Goal: Task Accomplishment & Management: Manage account settings

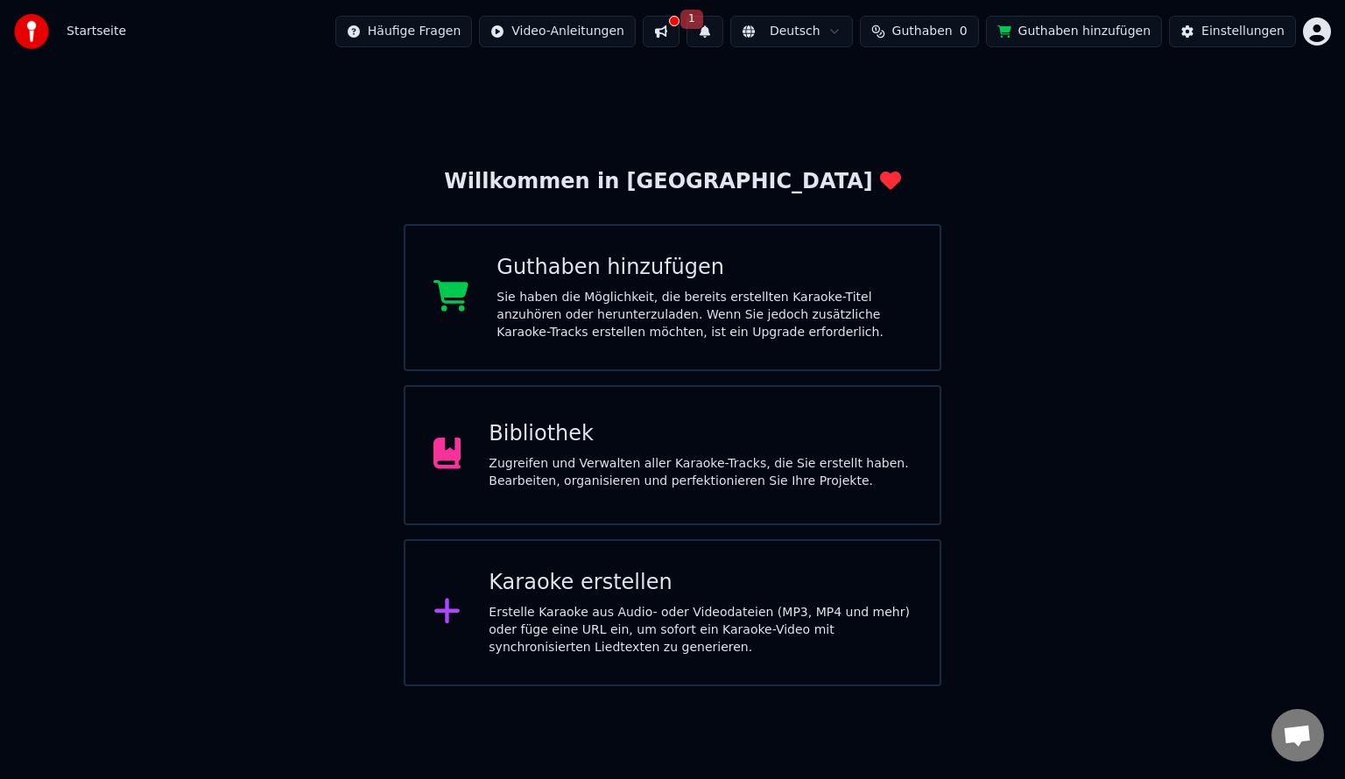
click at [679, 32] on button at bounding box center [661, 32] width 37 height 32
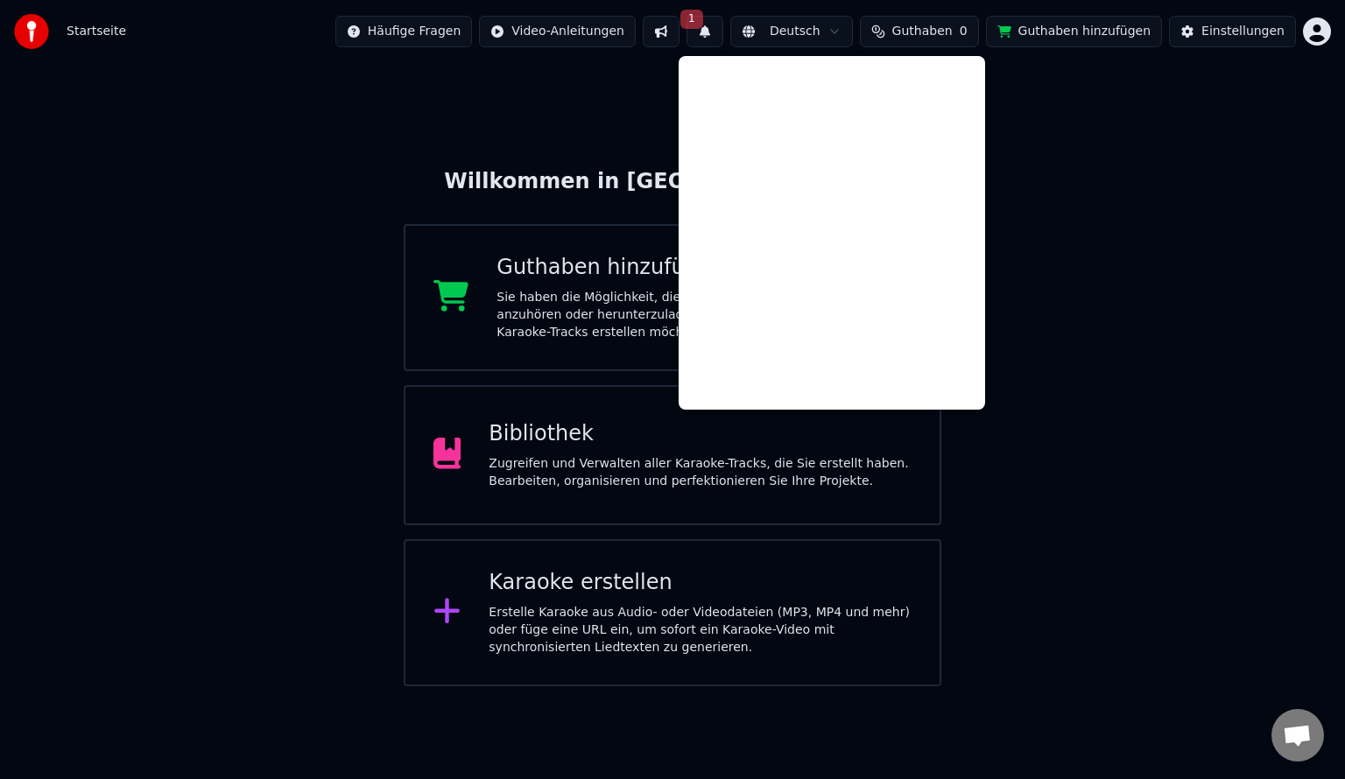
click at [1029, 225] on div "Willkommen in Youka Guthaben hinzufügen Sie haben die Möglichkeit, die bereits …" at bounding box center [672, 374] width 1345 height 623
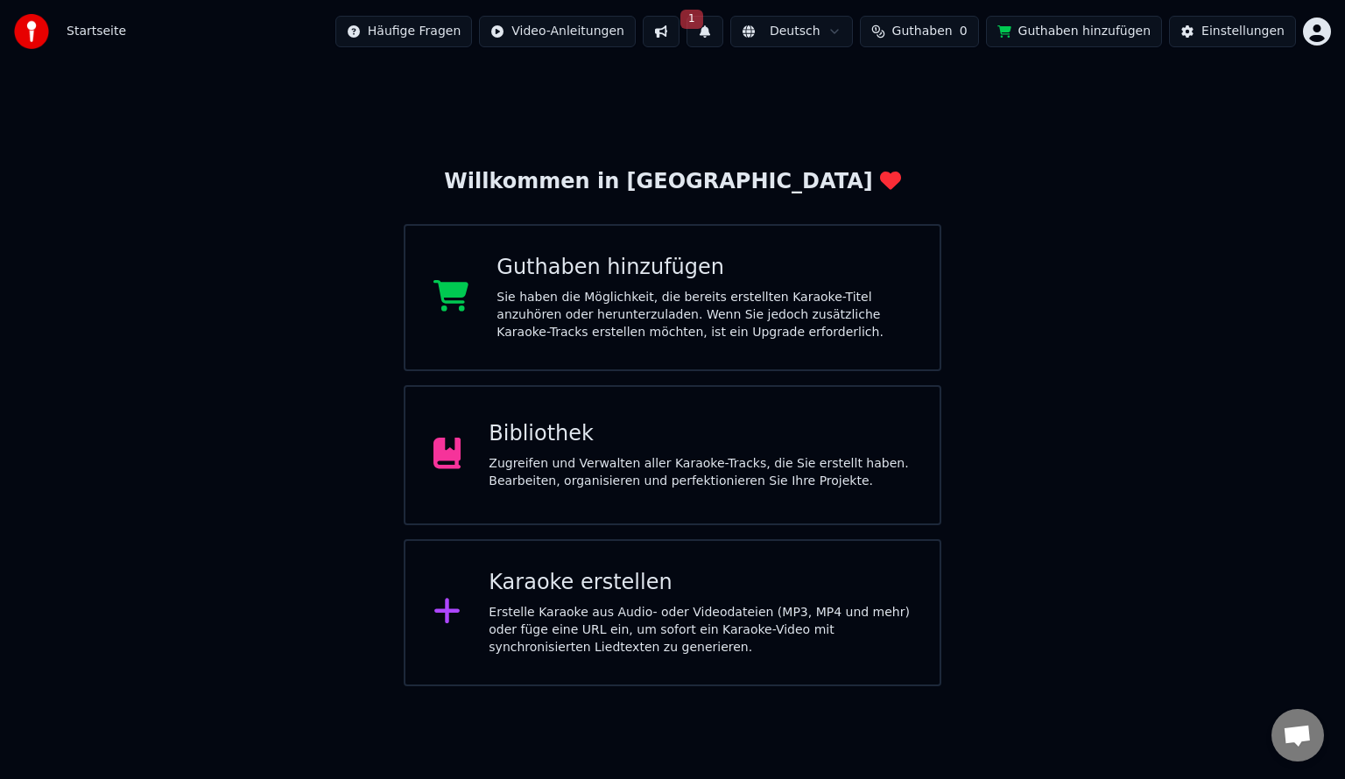
click at [585, 466] on div "Zugreifen und Verwalten aller Karaoke-Tracks, die Sie erstellt haben. Bearbeite…" at bounding box center [700, 472] width 423 height 35
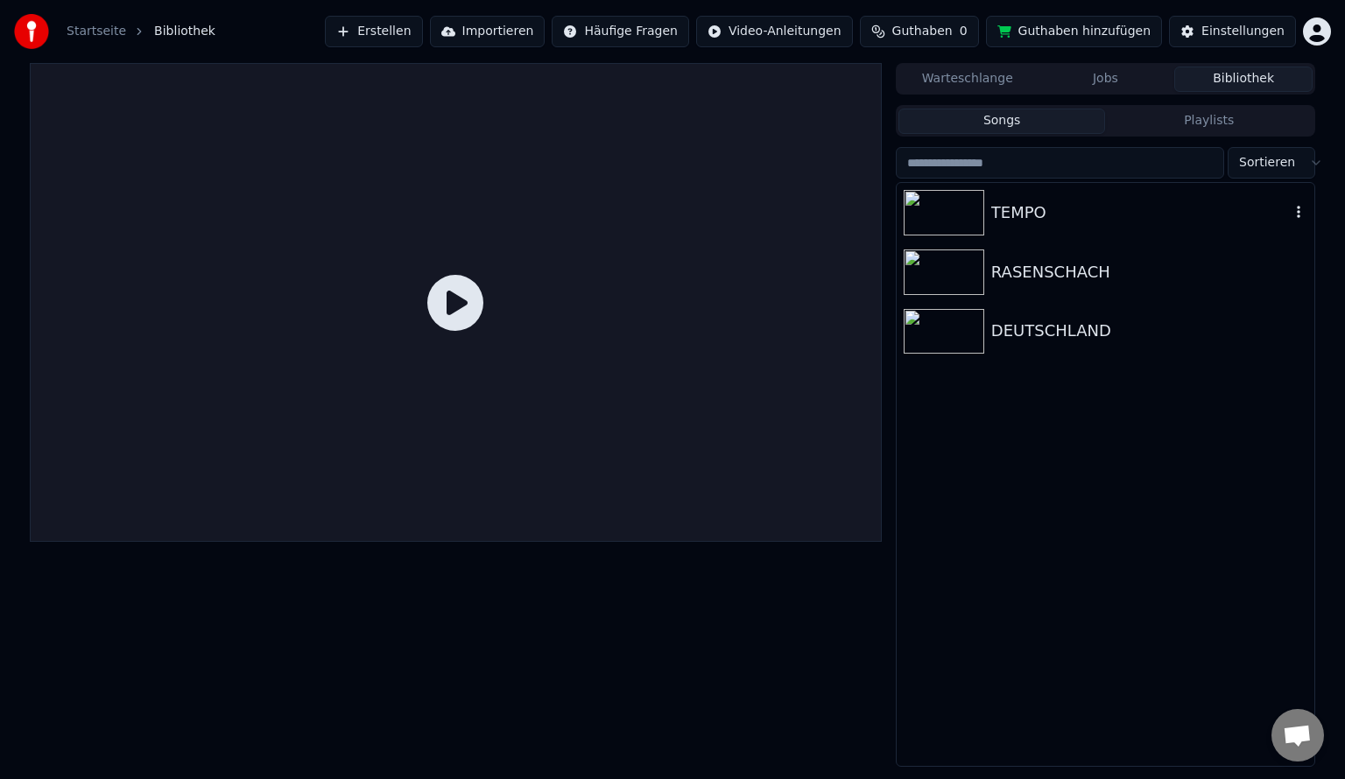
click at [966, 212] on img at bounding box center [944, 213] width 81 height 46
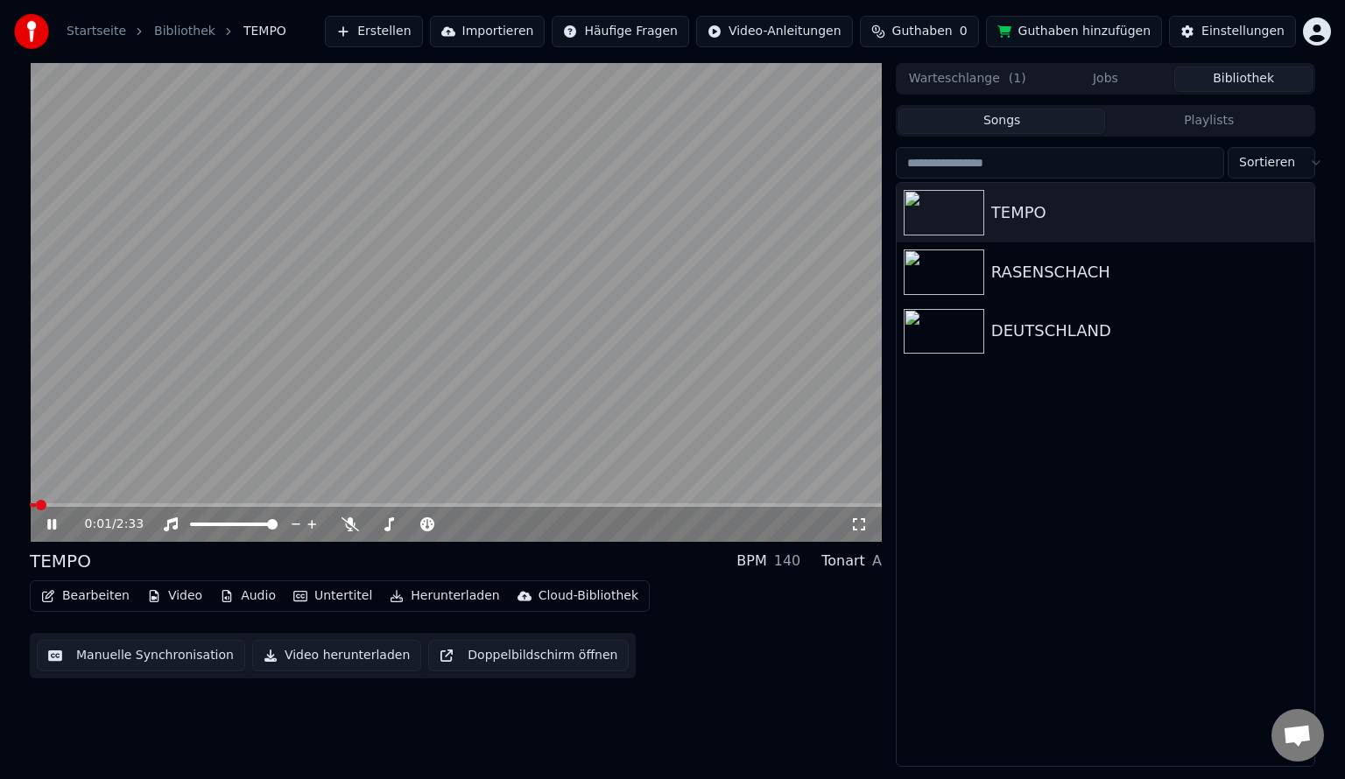
click at [50, 528] on icon at bounding box center [51, 524] width 9 height 11
click at [290, 505] on span at bounding box center [456, 505] width 852 height 4
click at [59, 529] on icon at bounding box center [64, 524] width 41 height 14
click at [343, 502] on video at bounding box center [456, 302] width 852 height 479
click at [284, 504] on span at bounding box center [203, 505] width 346 height 4
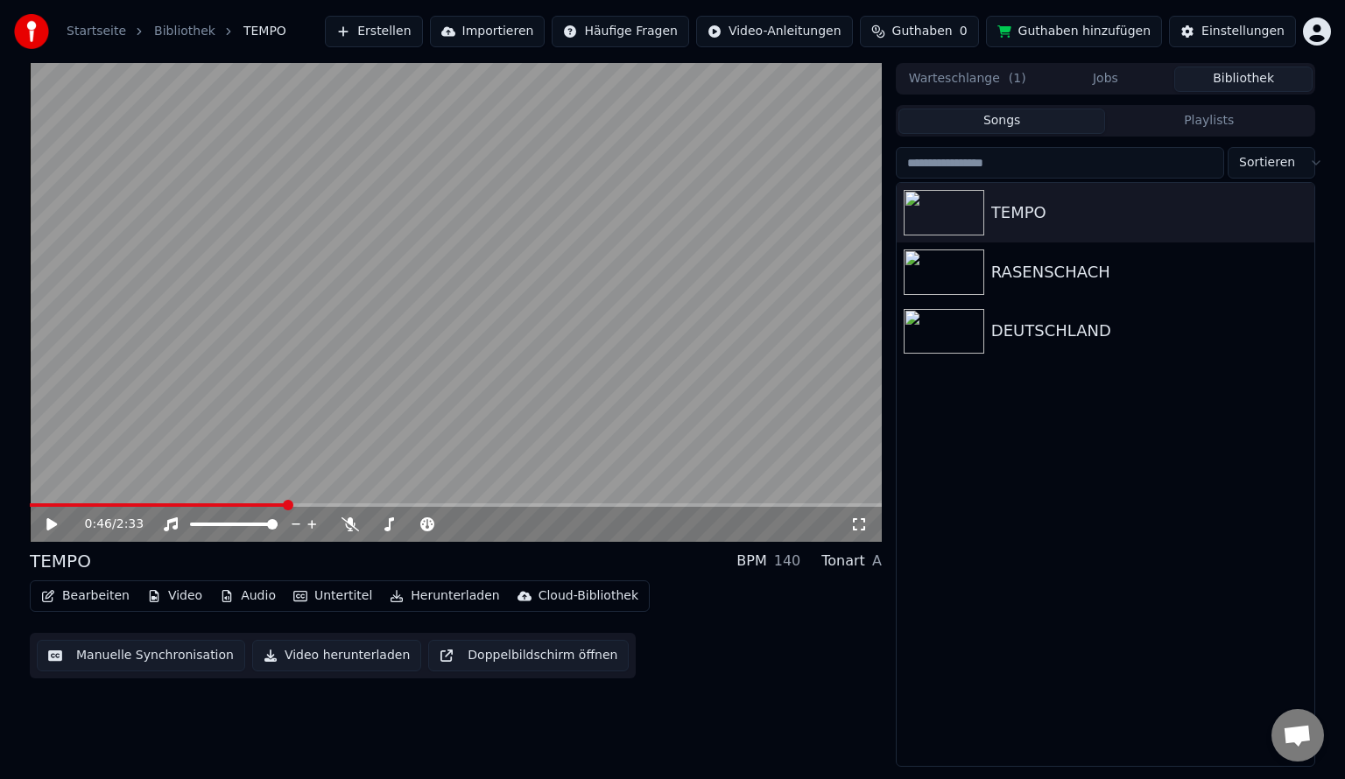
click at [46, 531] on icon at bounding box center [64, 524] width 41 height 14
click at [45, 525] on icon at bounding box center [64, 524] width 41 height 14
click at [53, 518] on icon at bounding box center [64, 524] width 41 height 14
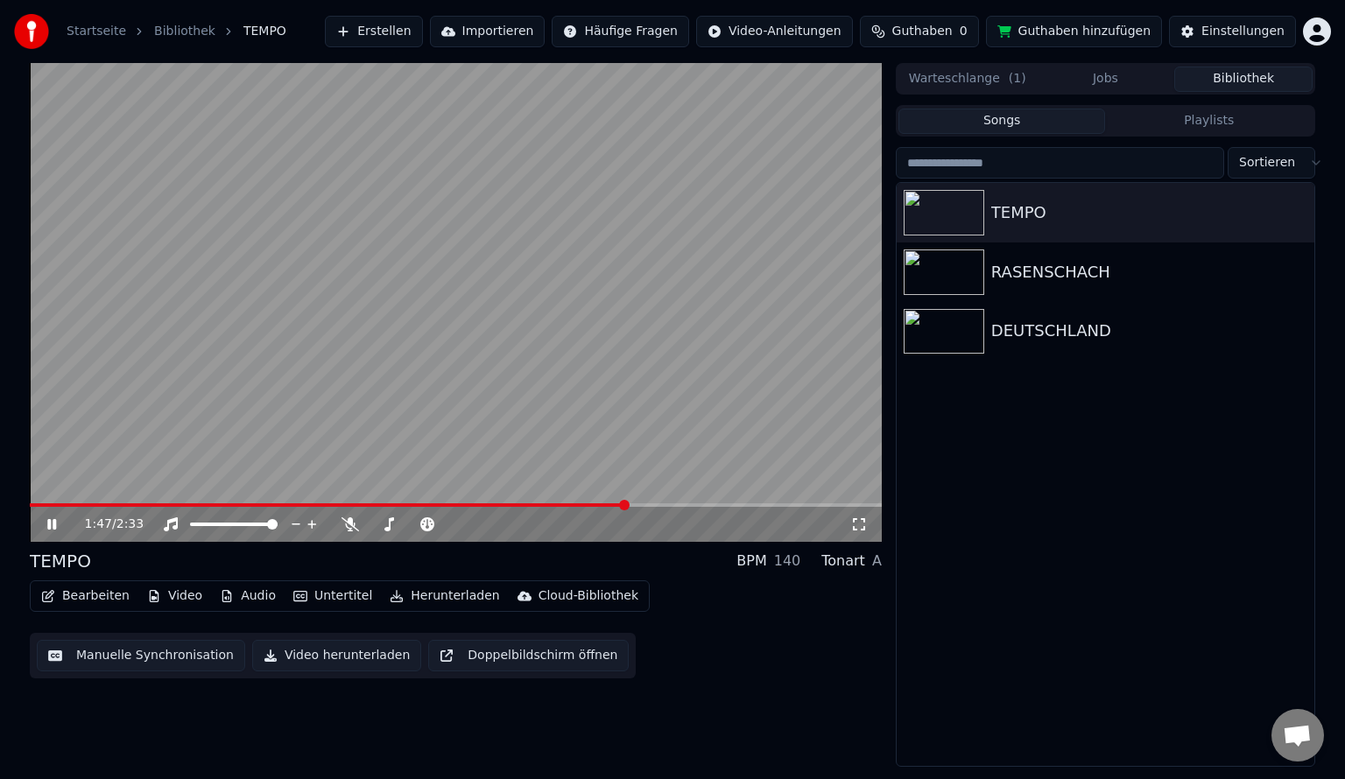
click at [50, 521] on icon at bounding box center [51, 524] width 9 height 11
click at [600, 501] on video at bounding box center [456, 302] width 852 height 479
click at [593, 502] on video at bounding box center [456, 302] width 852 height 479
click at [599, 506] on span at bounding box center [331, 505] width 602 height 4
click at [48, 529] on icon at bounding box center [51, 524] width 11 height 12
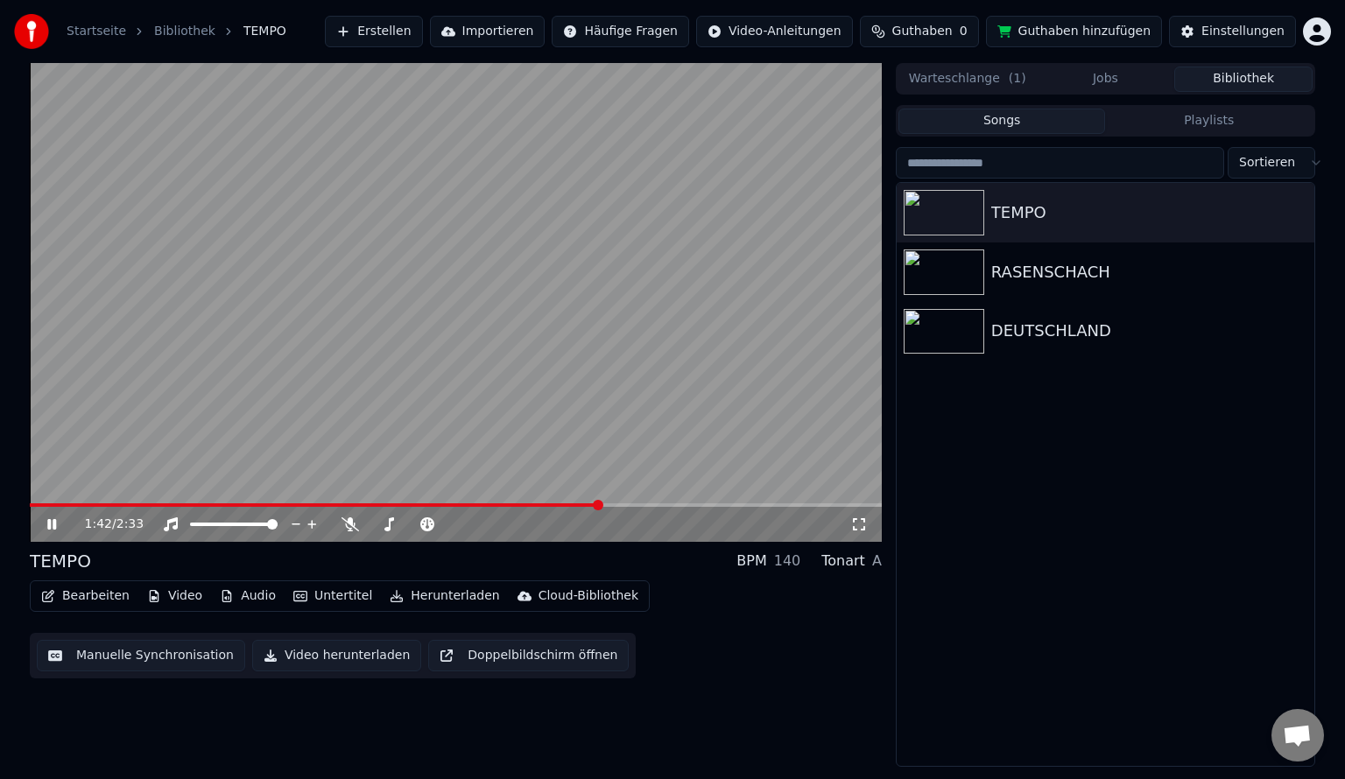
click at [48, 529] on icon at bounding box center [51, 524] width 9 height 11
click at [580, 504] on span at bounding box center [315, 505] width 571 height 4
click at [56, 522] on icon at bounding box center [64, 524] width 41 height 14
click at [49, 524] on icon at bounding box center [51, 524] width 9 height 11
click at [378, 522] on span at bounding box center [382, 524] width 11 height 11
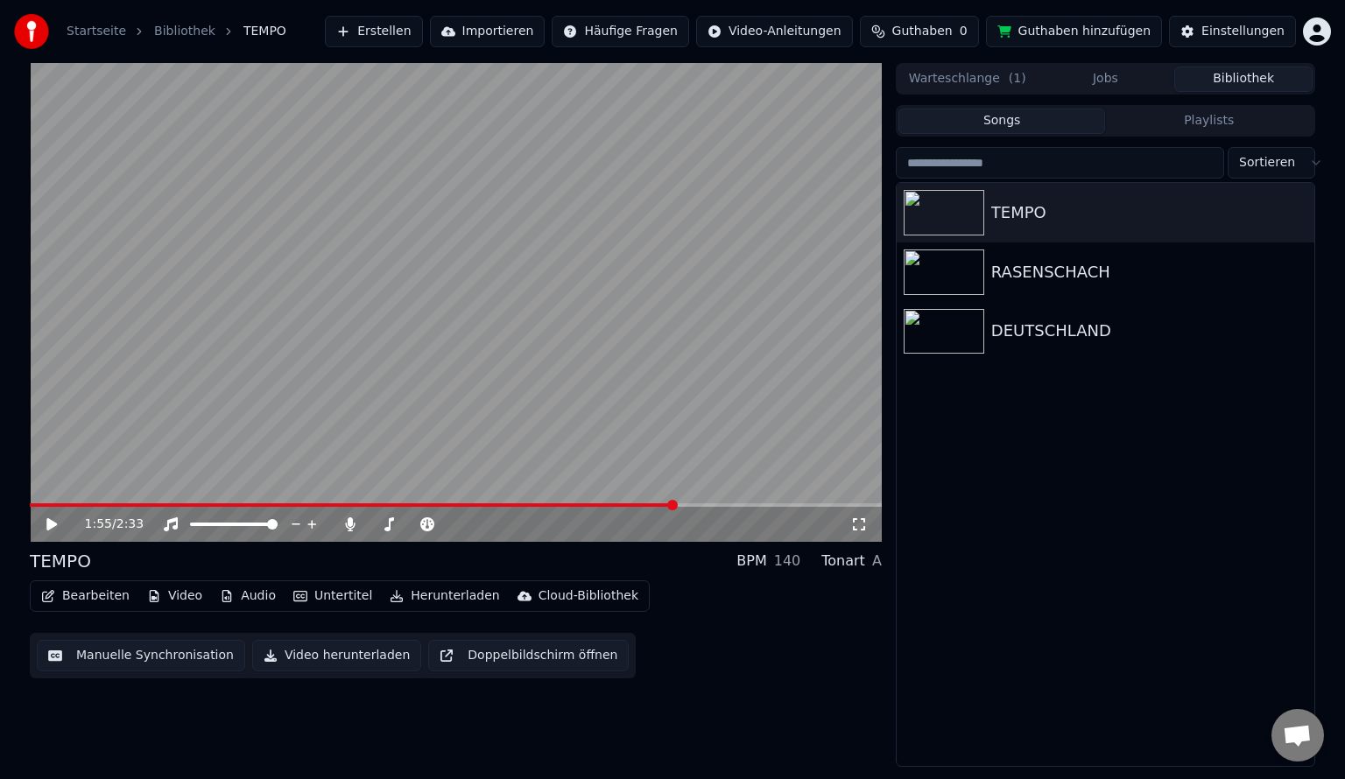
click at [61, 525] on icon at bounding box center [64, 524] width 41 height 14
click at [49, 520] on icon at bounding box center [51, 524] width 9 height 11
click at [49, 520] on icon at bounding box center [51, 524] width 11 height 12
click at [49, 520] on icon at bounding box center [51, 524] width 9 height 11
click at [462, 505] on span at bounding box center [247, 505] width 434 height 4
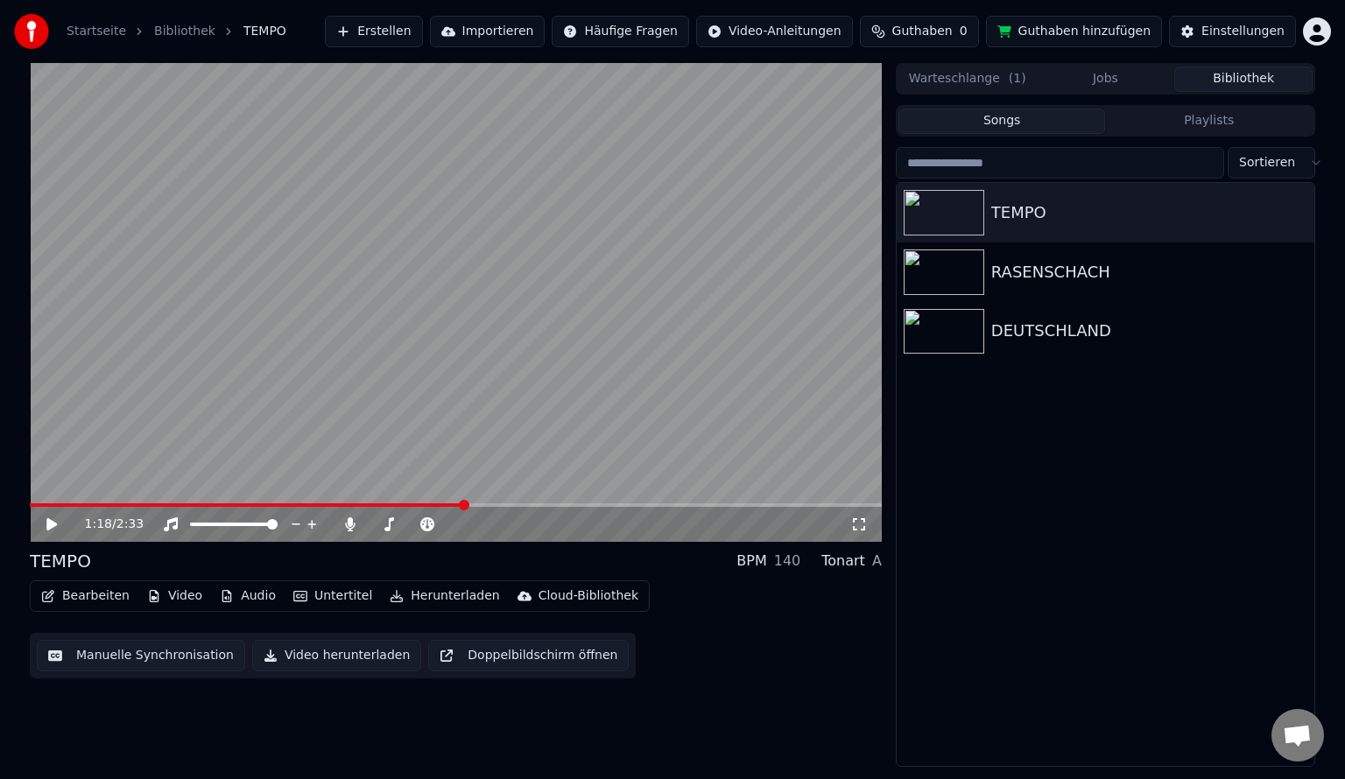
click at [54, 519] on icon at bounding box center [64, 524] width 41 height 14
click at [372, 526] on span at bounding box center [377, 524] width 11 height 11
click at [392, 530] on span at bounding box center [394, 524] width 11 height 11
click at [51, 524] on icon at bounding box center [64, 524] width 41 height 14
click at [102, 595] on button "Bearbeiten" at bounding box center [85, 596] width 102 height 25
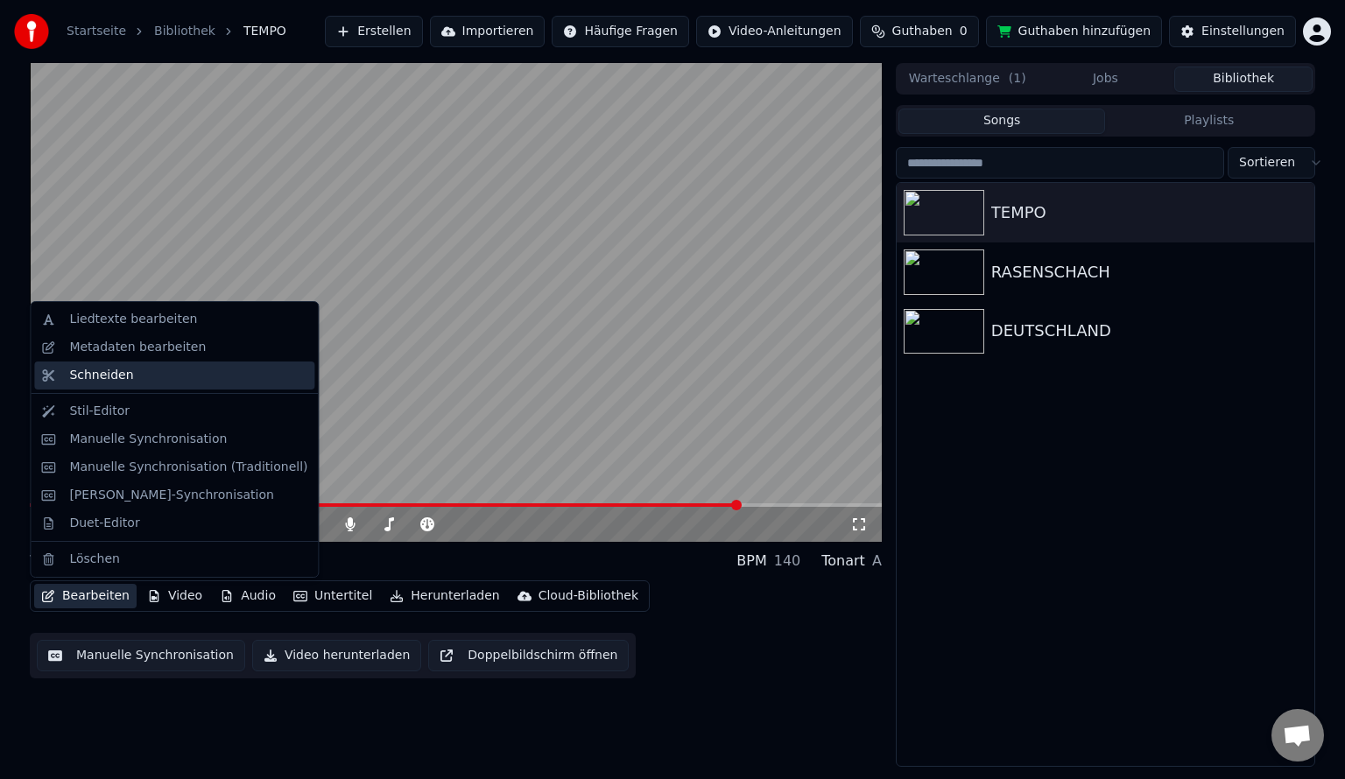
click at [144, 371] on div "Schneiden" at bounding box center [188, 376] width 238 height 18
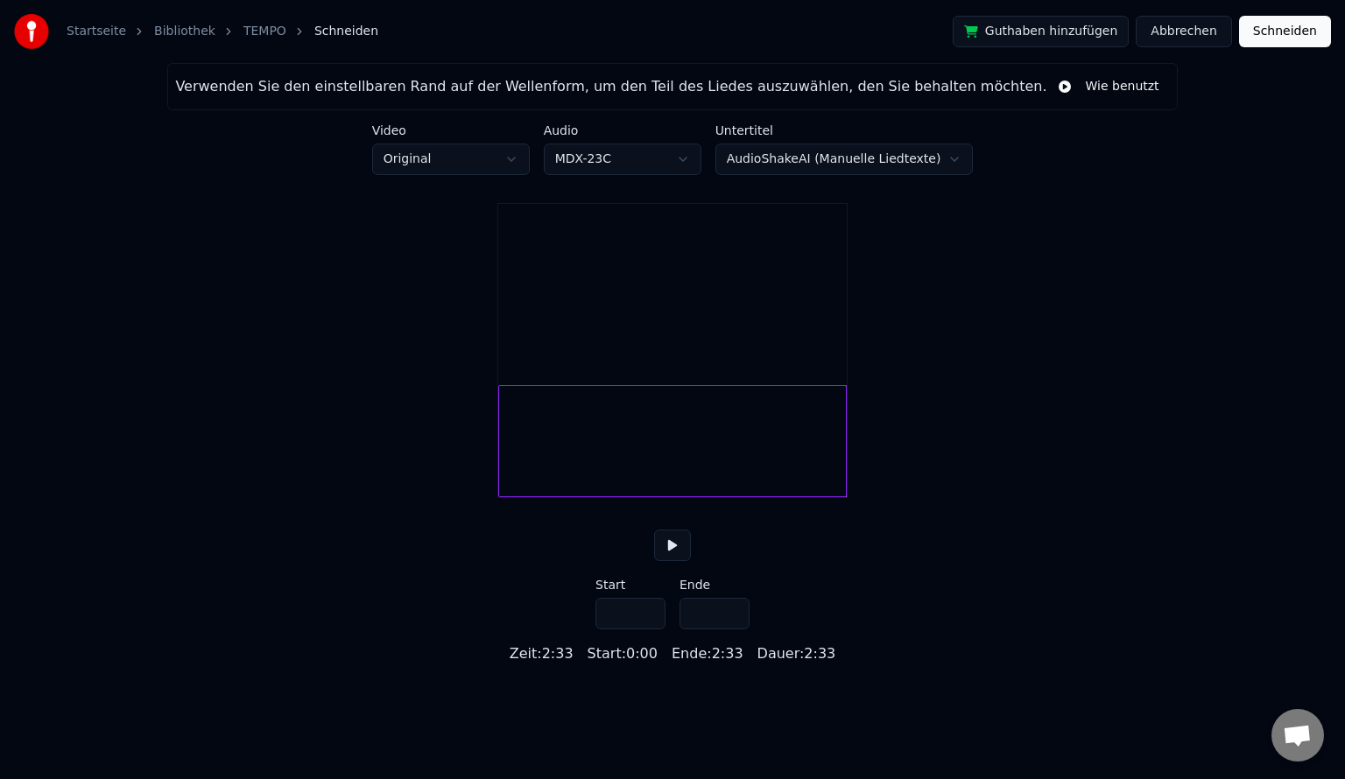
click at [675, 560] on button at bounding box center [672, 546] width 37 height 32
click at [661, 559] on button at bounding box center [672, 546] width 37 height 32
click at [847, 490] on div at bounding box center [672, 350] width 350 height 295
click at [827, 486] on div at bounding box center [672, 441] width 348 height 112
click at [778, 482] on div at bounding box center [777, 441] width 5 height 110
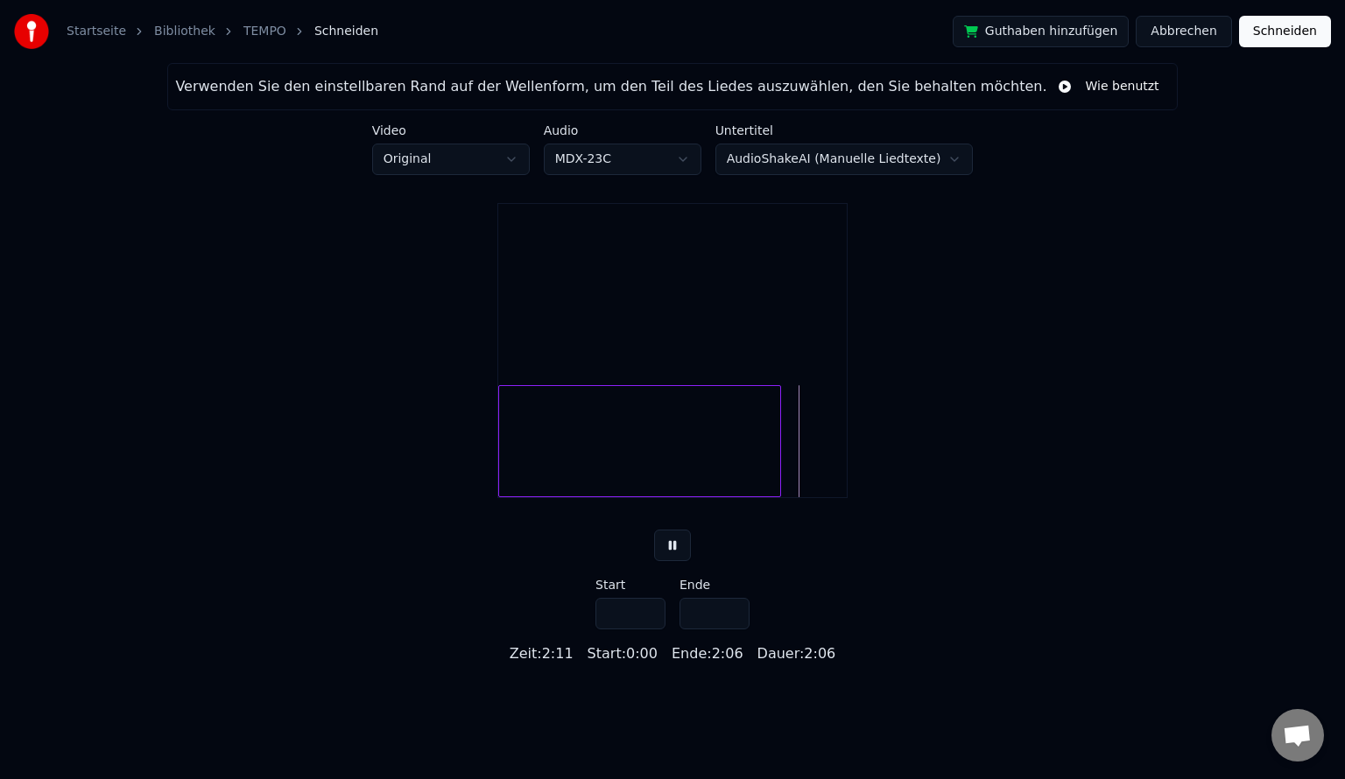
type input "*****"
click at [679, 468] on div at bounding box center [640, 441] width 284 height 112
click at [751, 473] on div at bounding box center [640, 441] width 284 height 112
click at [1257, 35] on button "Schneiden" at bounding box center [1285, 32] width 92 height 32
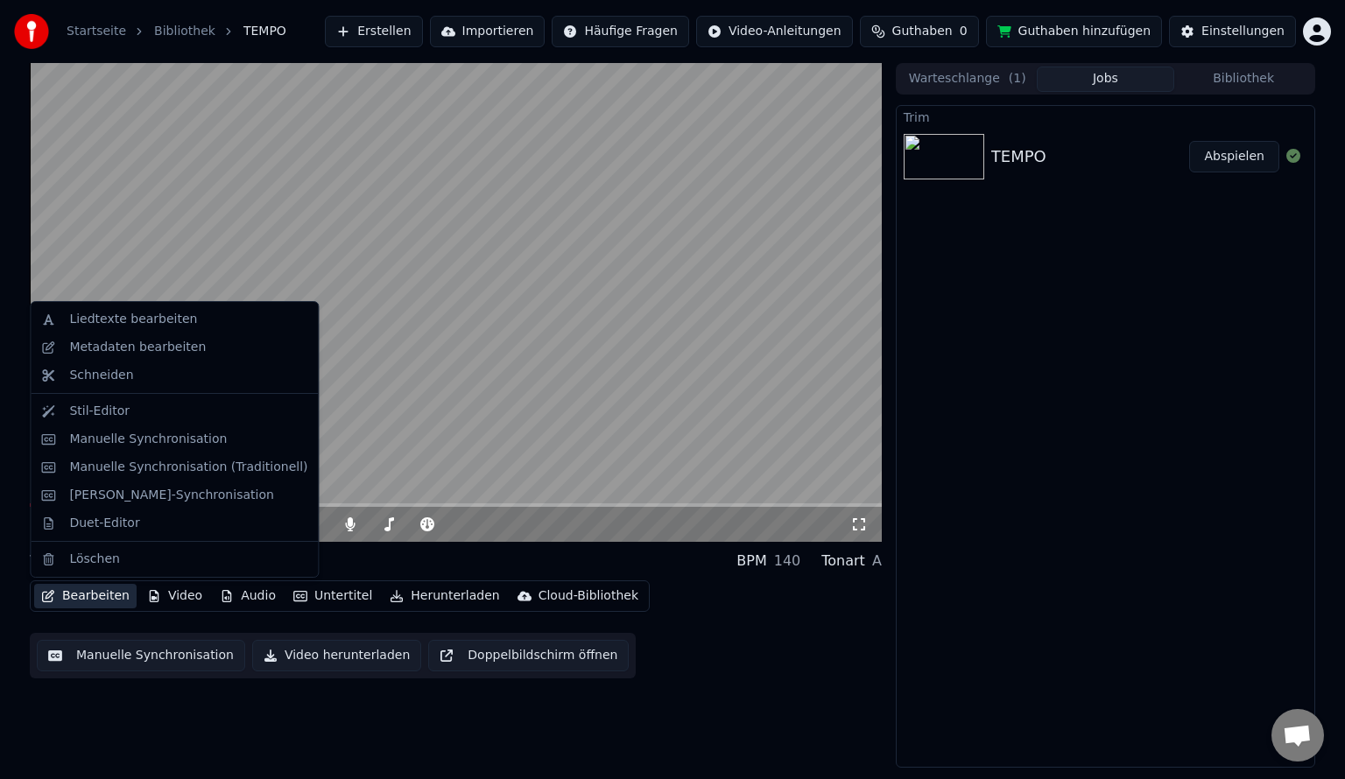
click at [80, 587] on button "Bearbeiten" at bounding box center [85, 596] width 102 height 25
click at [137, 322] on div "Liedtexte bearbeiten" at bounding box center [133, 320] width 128 height 18
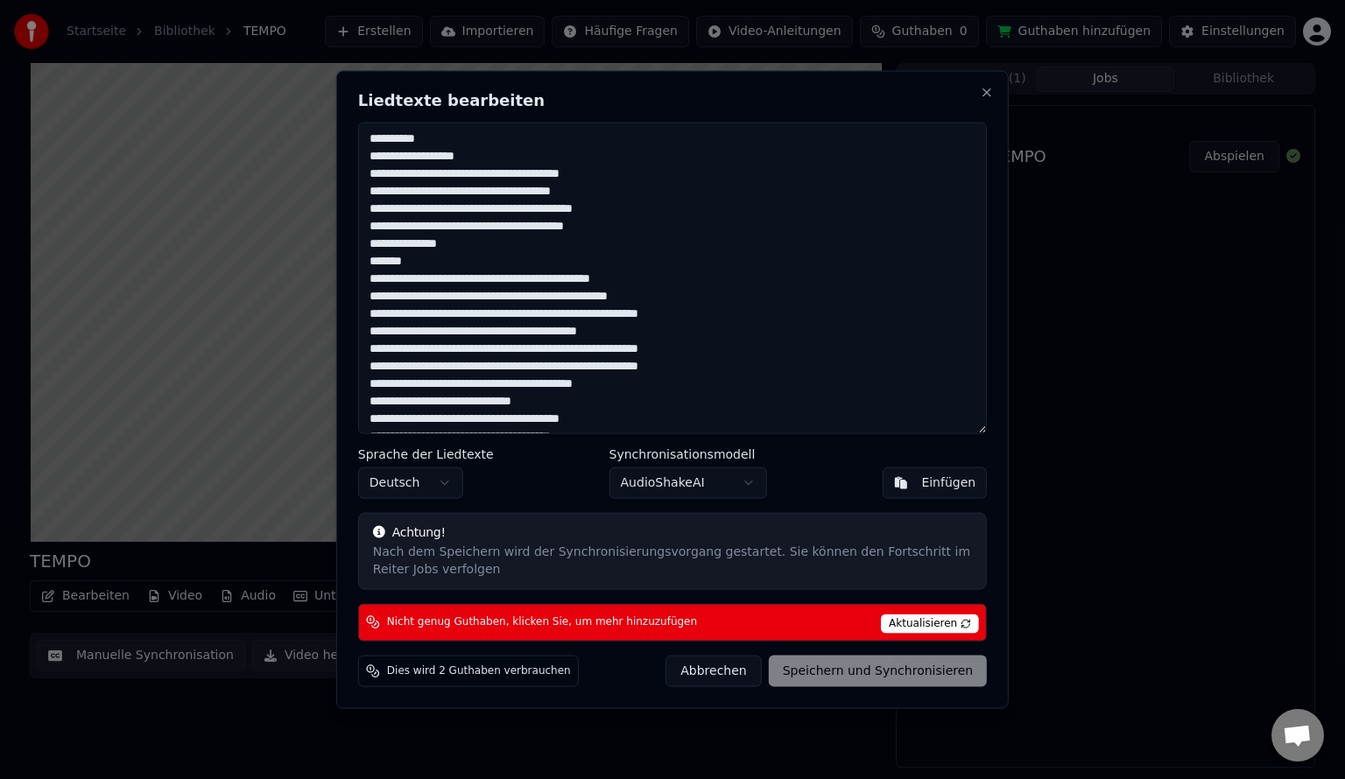
click at [647, 278] on textarea at bounding box center [672, 279] width 629 height 312
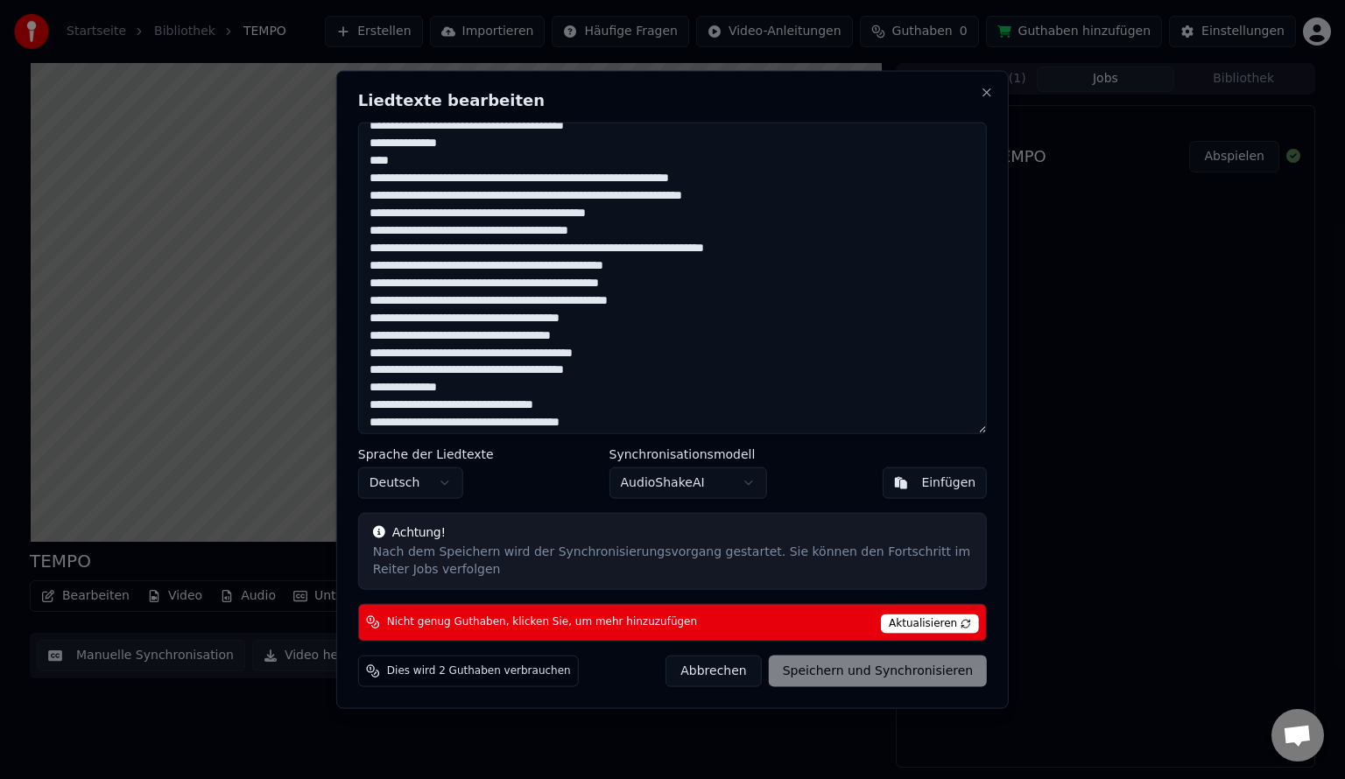
scroll to position [350, 0]
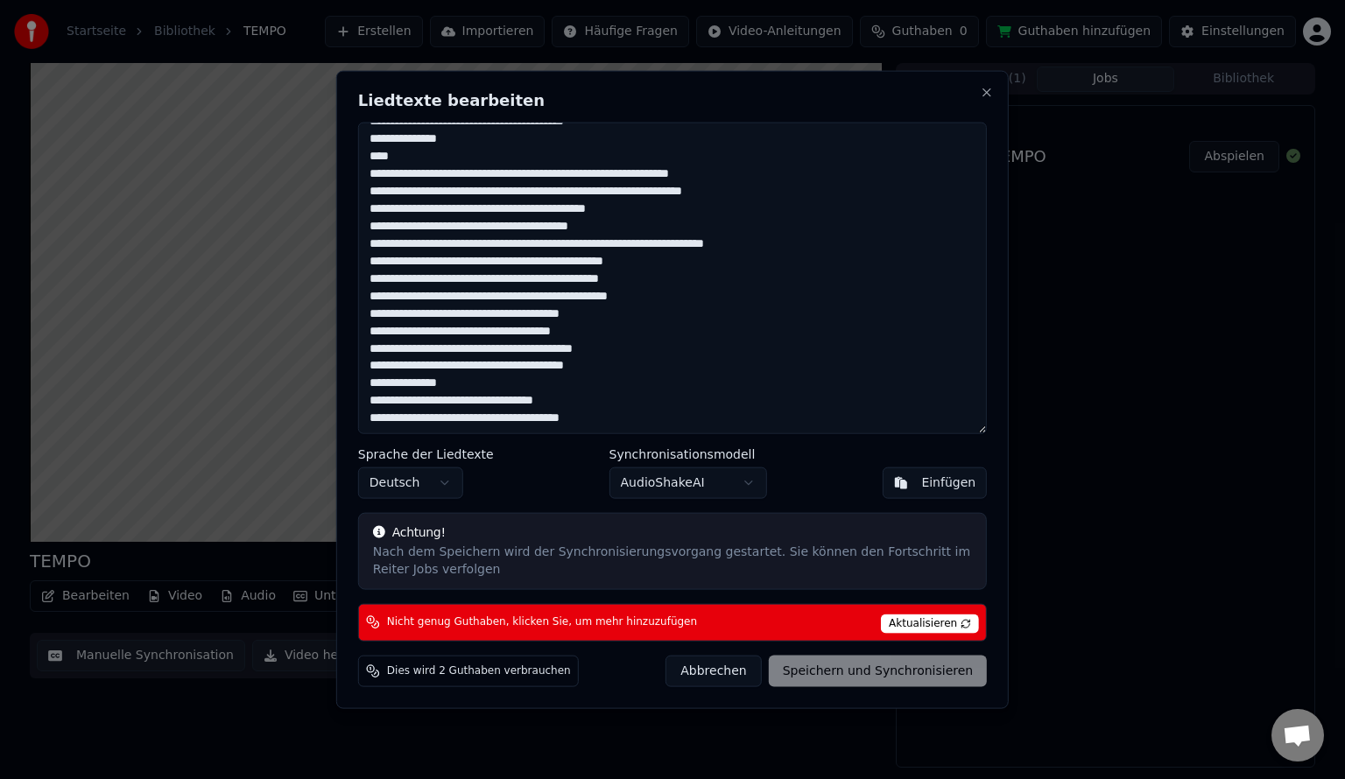
click at [947, 625] on span "Aktualisieren" at bounding box center [930, 623] width 98 height 19
click at [564, 554] on div "Nach dem Speichern wird der Synchronisierungsvorgang gestartet. Sie können den …" at bounding box center [672, 560] width 599 height 35
click at [981, 92] on button "Close" at bounding box center [987, 93] width 14 height 14
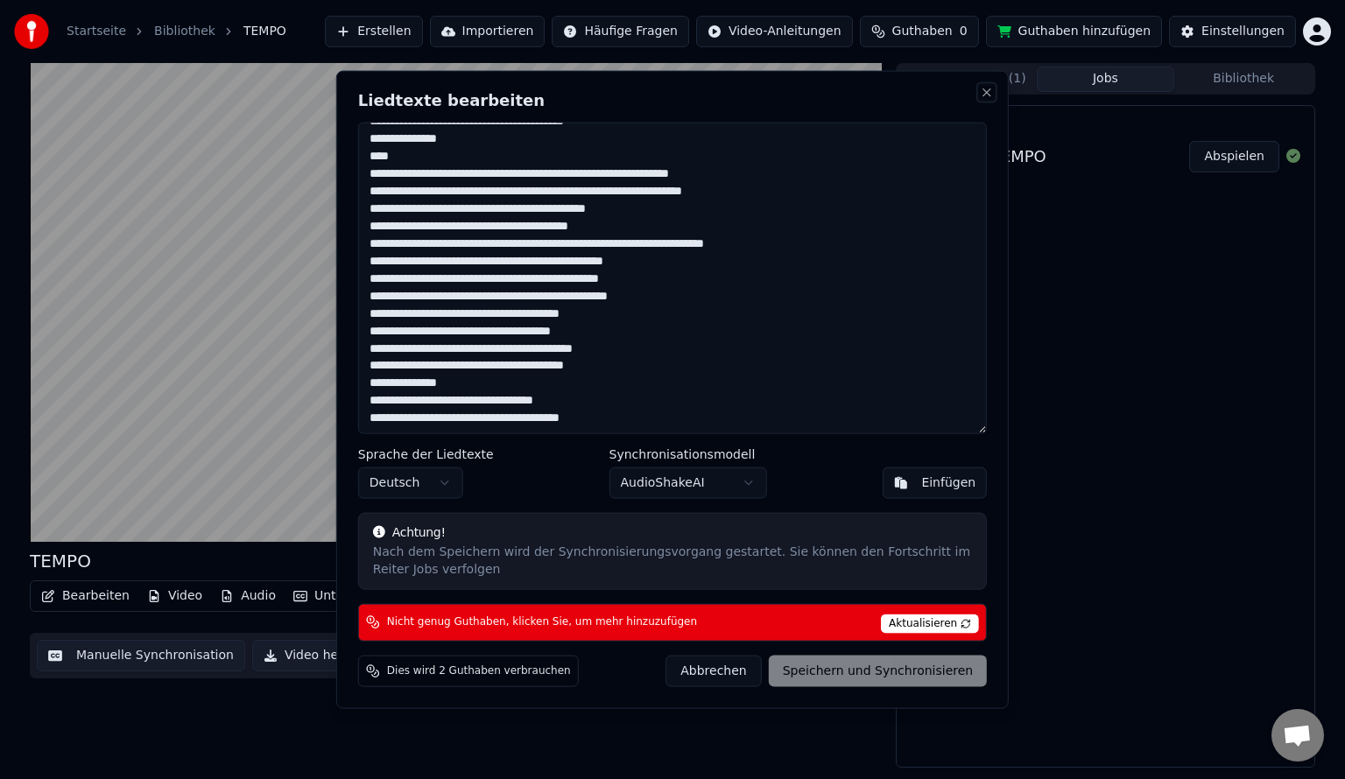
type textarea "**********"
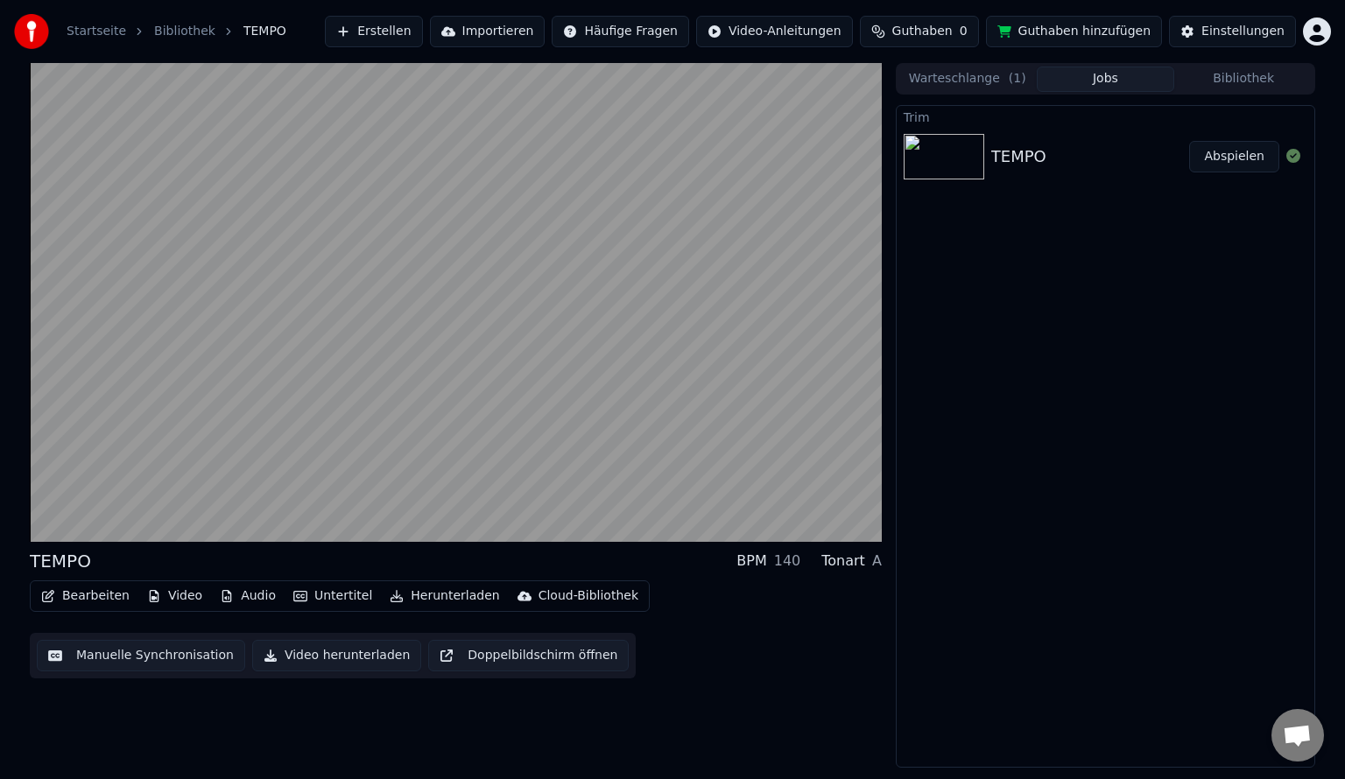
click at [942, 33] on span "Guthaben" at bounding box center [922, 32] width 60 height 18
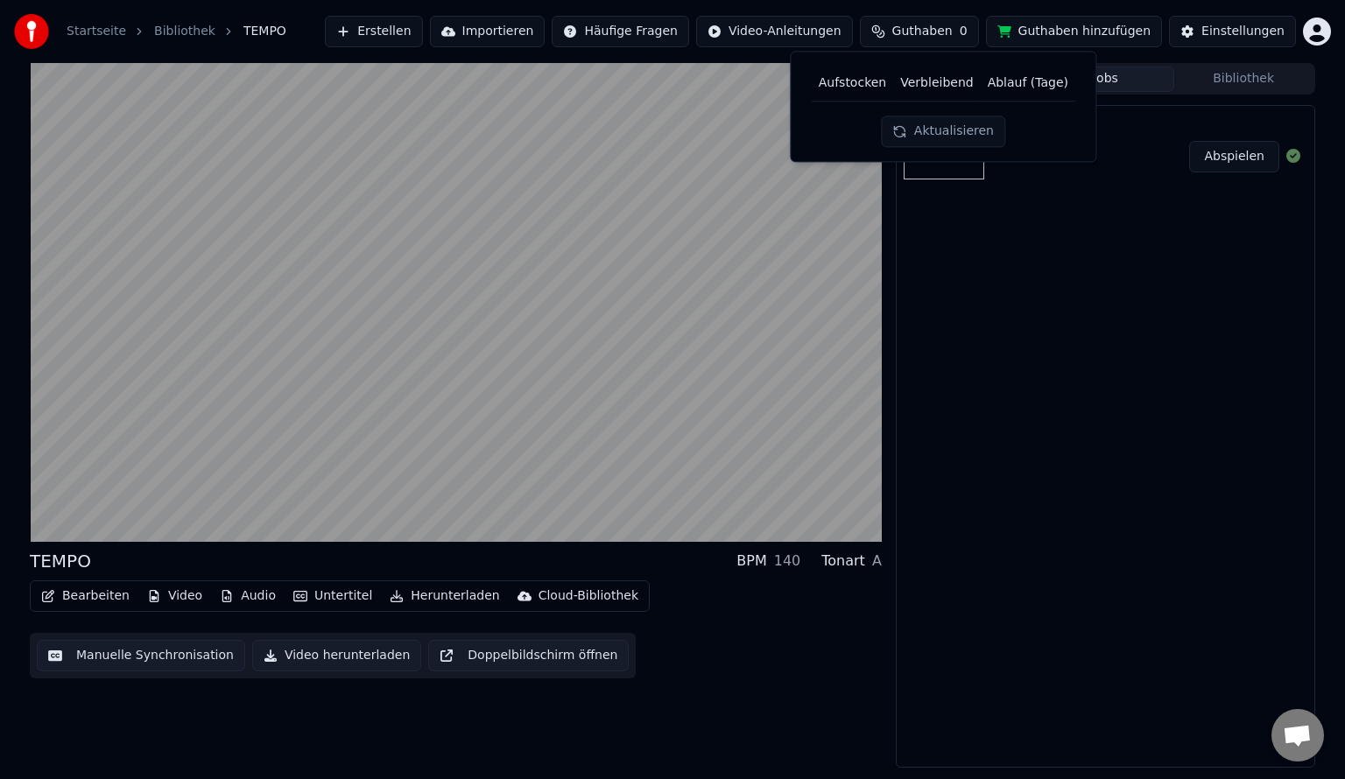
click at [868, 88] on th "Aufstocken" at bounding box center [853, 83] width 82 height 35
click at [927, 122] on button "Aktualisieren" at bounding box center [943, 132] width 123 height 32
click at [1110, 28] on button "Guthaben hinzufügen" at bounding box center [1074, 32] width 177 height 32
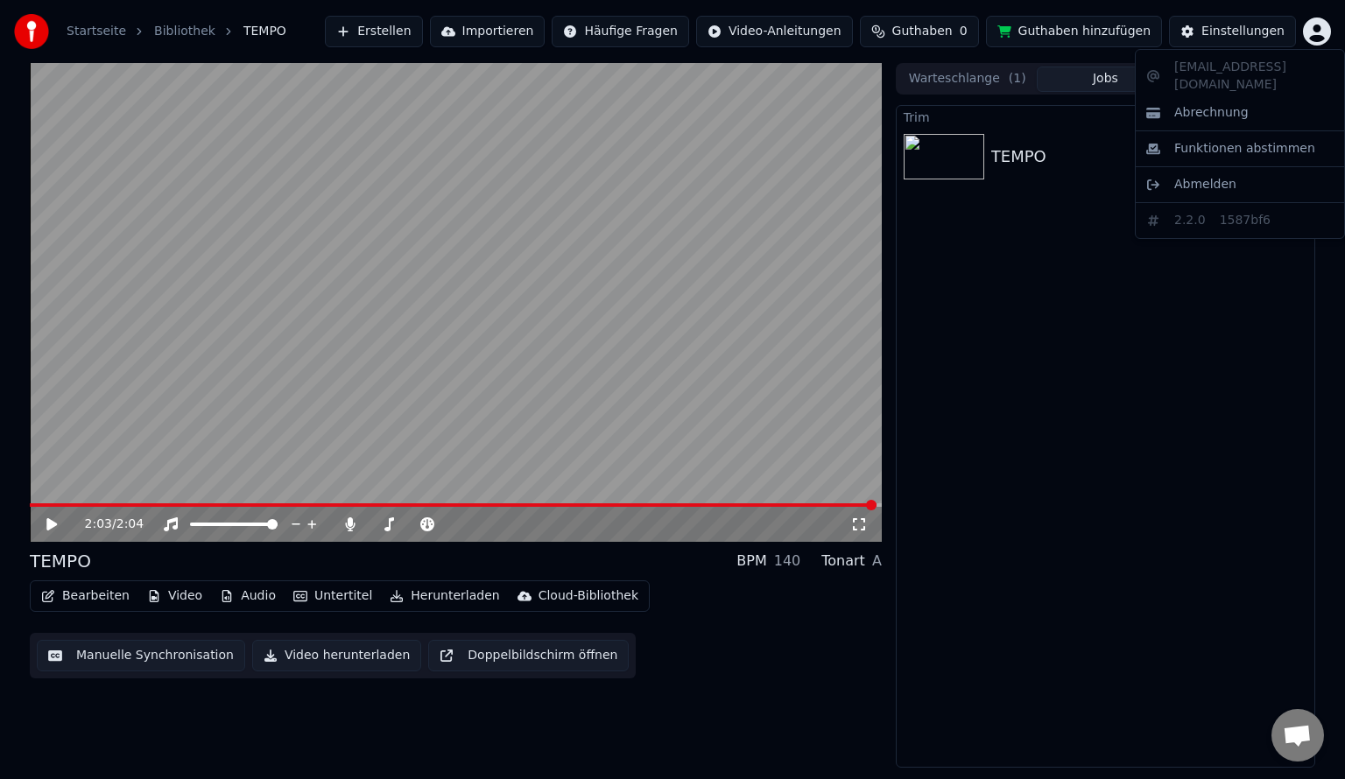
click at [1320, 39] on html "Startseite Bibliothek TEMPO Erstellen Importieren Häufige Fragen Video-Anleitun…" at bounding box center [672, 389] width 1345 height 779
click at [1223, 104] on span "Abrechnung" at bounding box center [1211, 113] width 74 height 18
click at [1320, 31] on html "Startseite Bibliothek TEMPO Erstellen Importieren Häufige Fragen Video-Anleitun…" at bounding box center [672, 389] width 1345 height 779
click at [1264, 25] on html "Startseite Bibliothek TEMPO Erstellen Importieren Häufige Fragen Video-Anleitun…" at bounding box center [672, 389] width 1345 height 779
click at [1324, 26] on html "Startseite Bibliothek TEMPO Erstellen Importieren Häufige Fragen Video-Anleitun…" at bounding box center [672, 389] width 1345 height 779
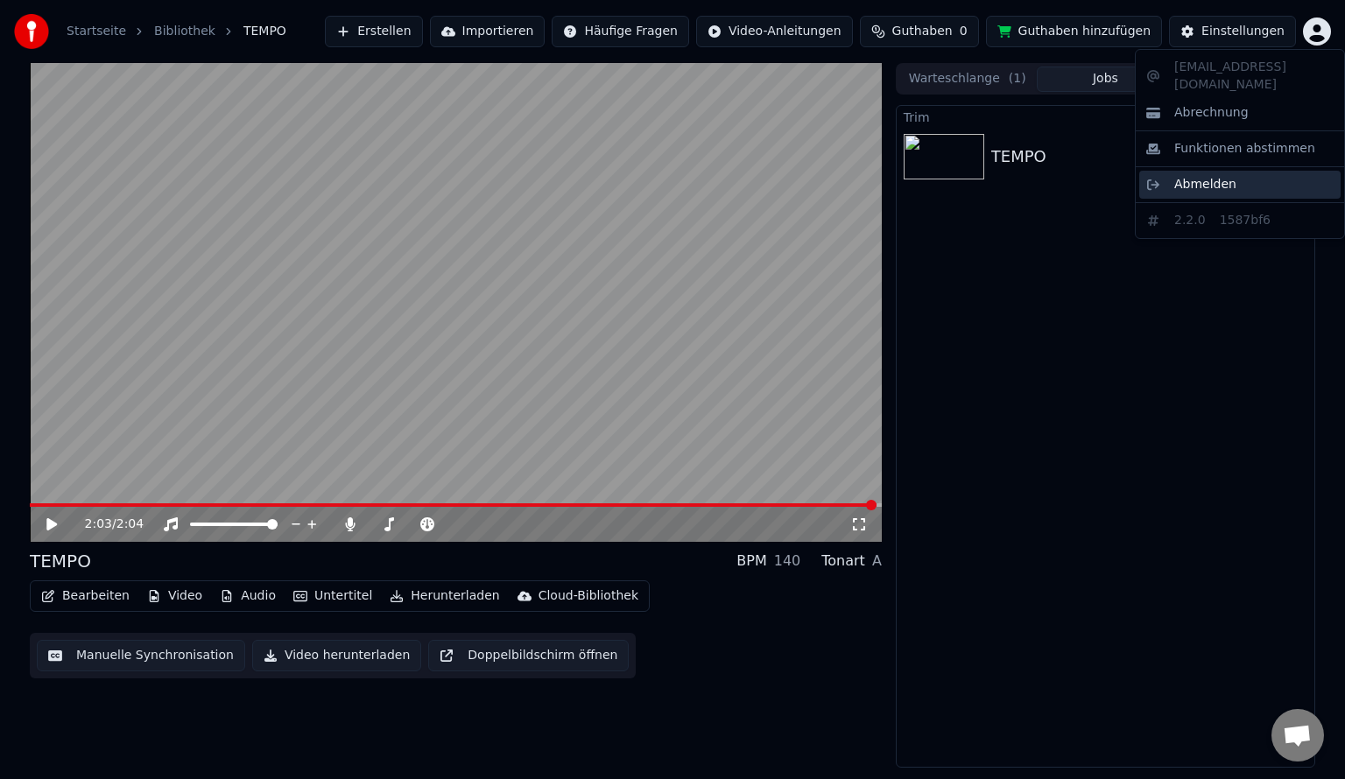
click at [1203, 176] on span "Abmelden" at bounding box center [1205, 185] width 62 height 18
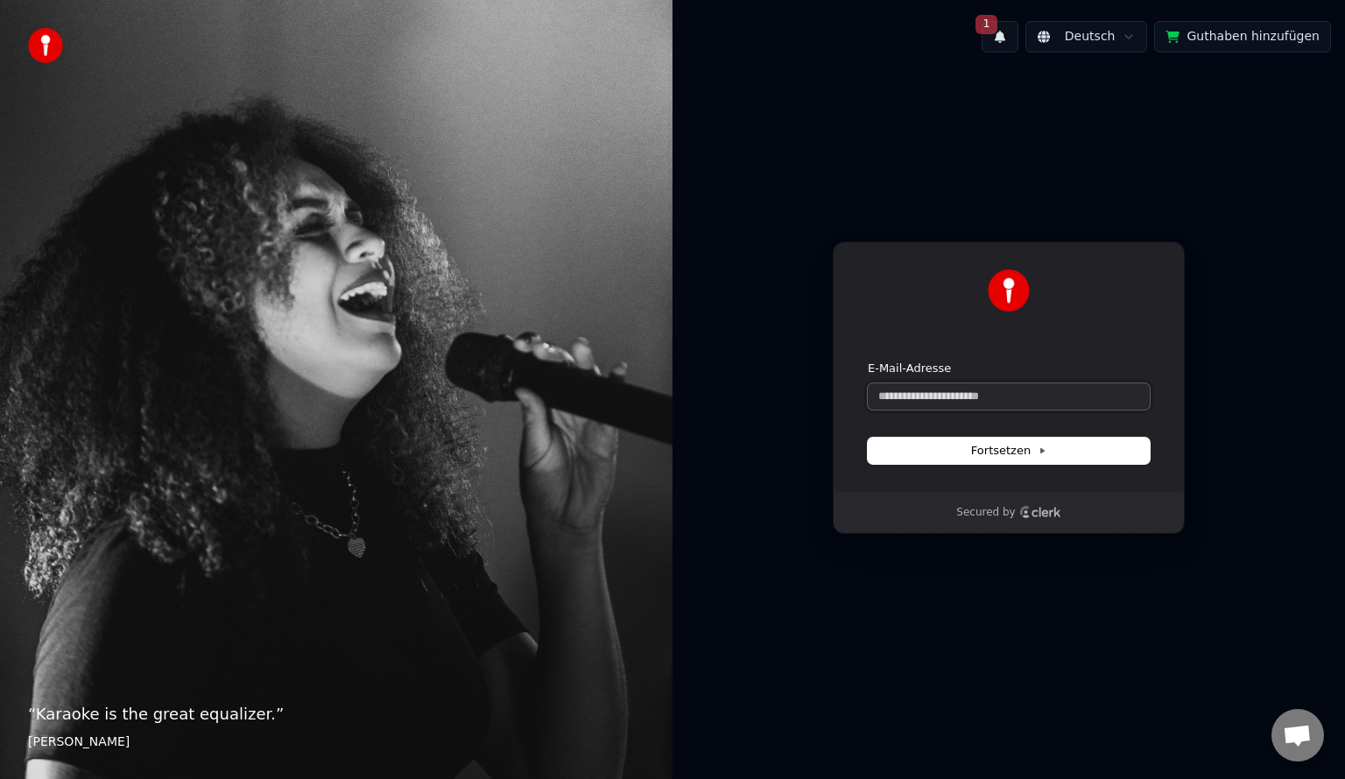
click at [975, 396] on input "E-Mail-Adresse" at bounding box center [1009, 397] width 282 height 26
type input "**********"
drag, startPoint x: 1000, startPoint y: 392, endPoint x: 792, endPoint y: 403, distance: 208.7
click at [792, 403] on div "**********" at bounding box center [1008, 388] width 672 height 643
click at [1018, 37] on button "1" at bounding box center [1000, 37] width 37 height 32
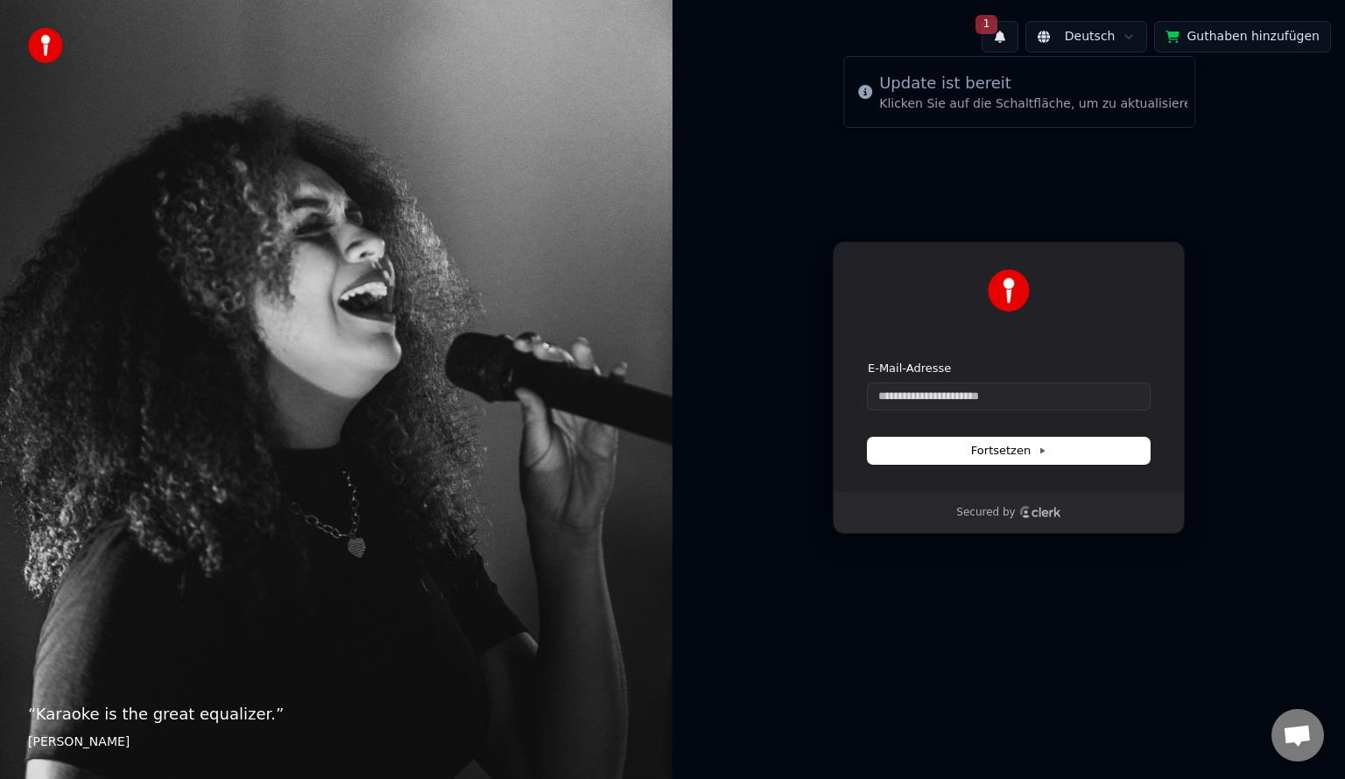
scroll to position [0, 76]
click at [1130, 89] on button "Aktualisieren" at bounding box center [1184, 92] width 109 height 32
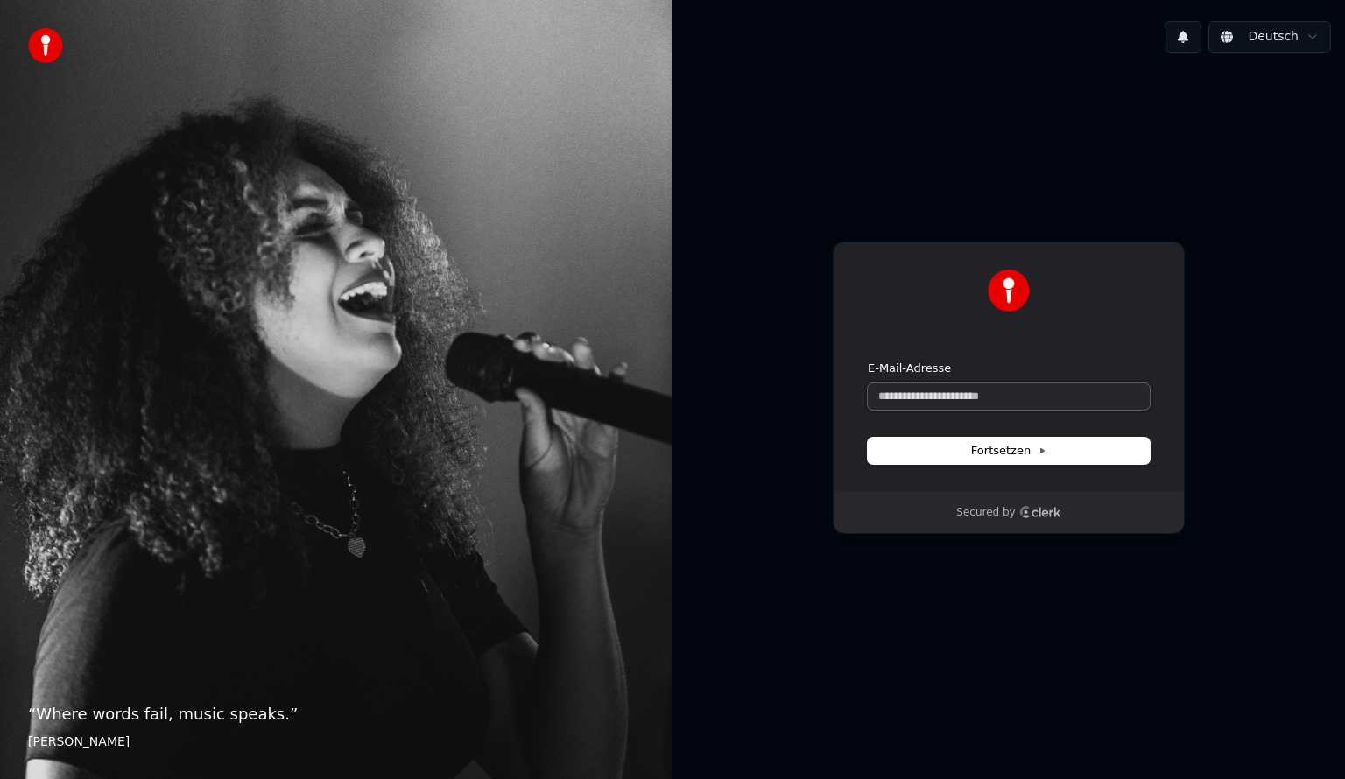
click at [949, 392] on input "E-Mail-Adresse" at bounding box center [1009, 397] width 282 height 26
paste input "**********"
click at [970, 462] on button "Fortsetzen" at bounding box center [1009, 451] width 282 height 26
type input "**********"
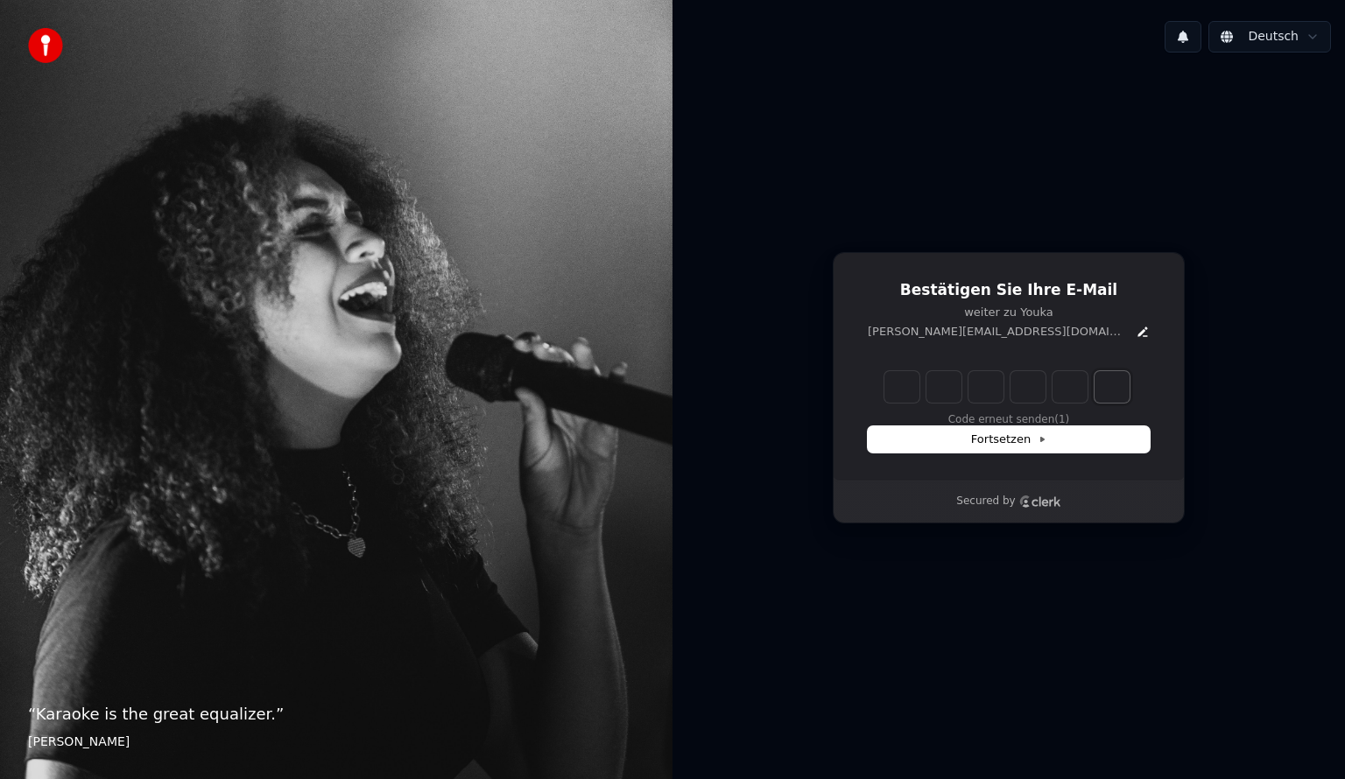
paste input "*"
type input "******"
type input "*"
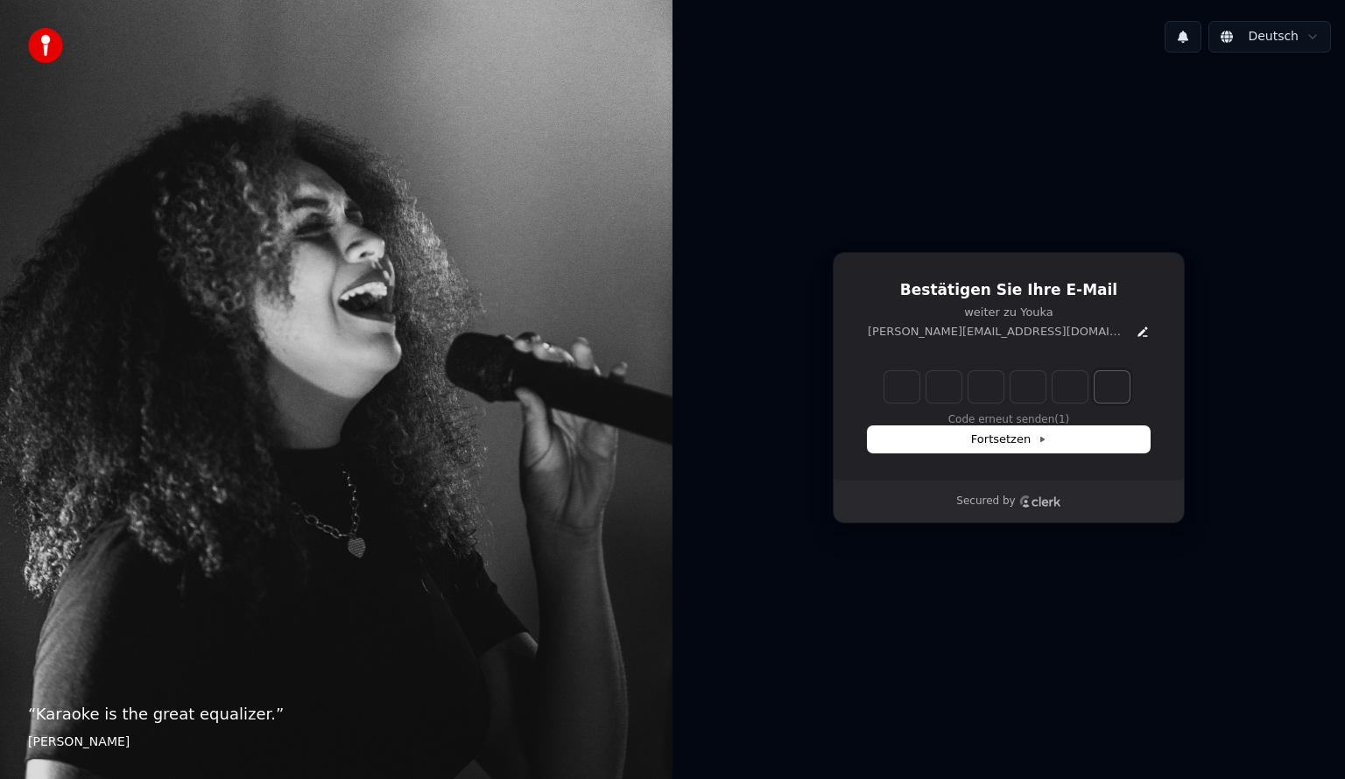
type input "*"
